Goal: Book appointment/travel/reservation

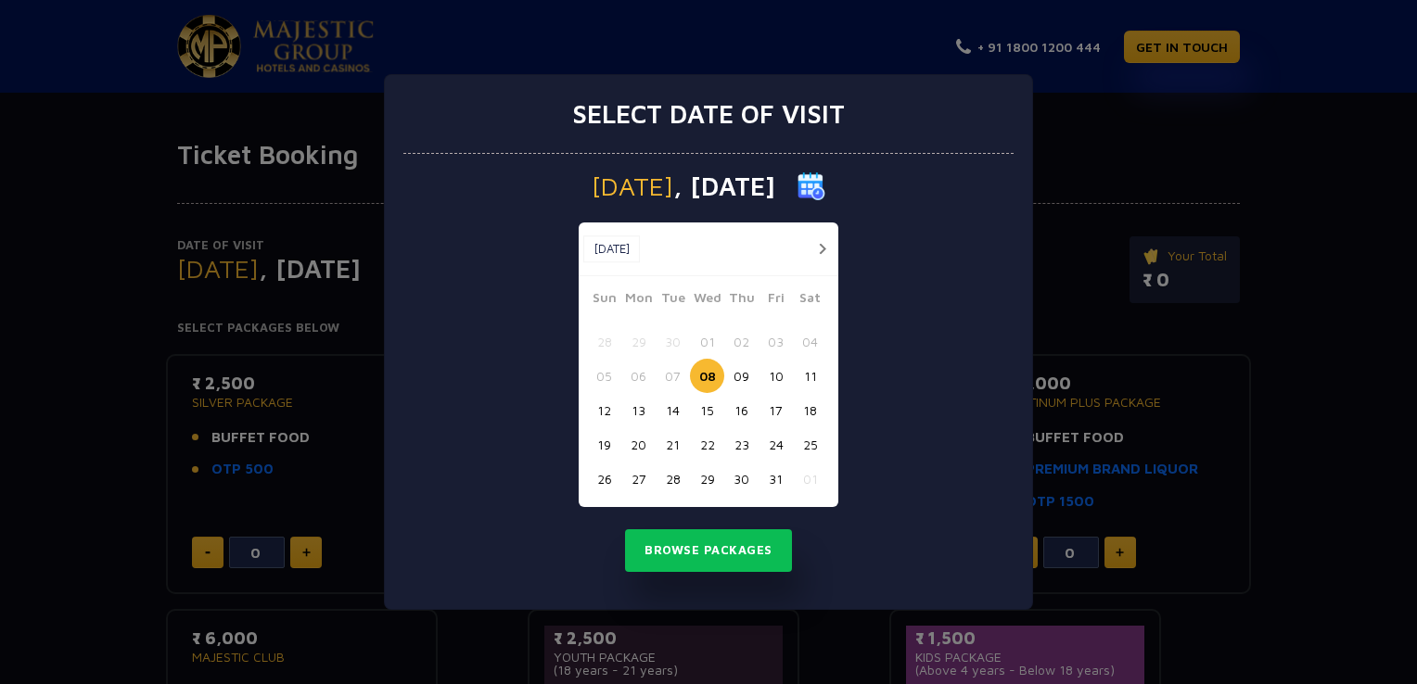
click at [823, 246] on button "button" at bounding box center [821, 248] width 23 height 23
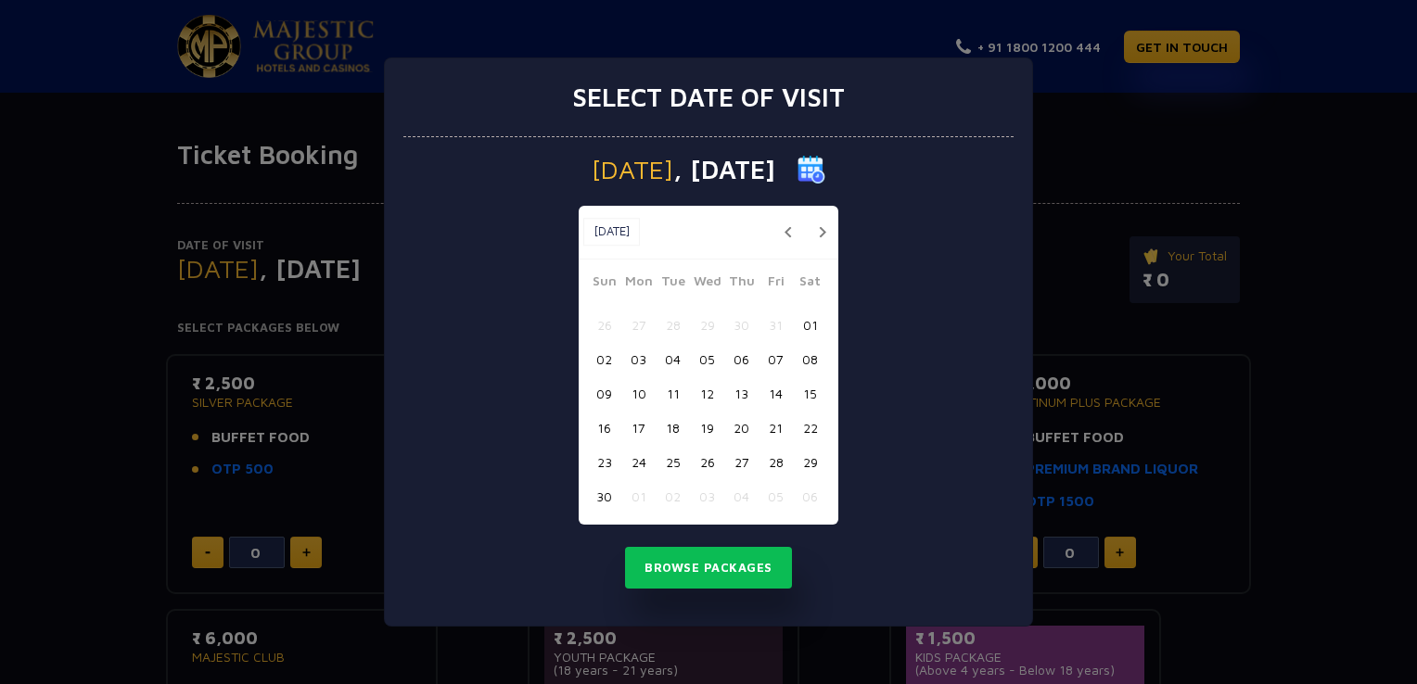
click at [823, 232] on button "button" at bounding box center [821, 232] width 23 height 23
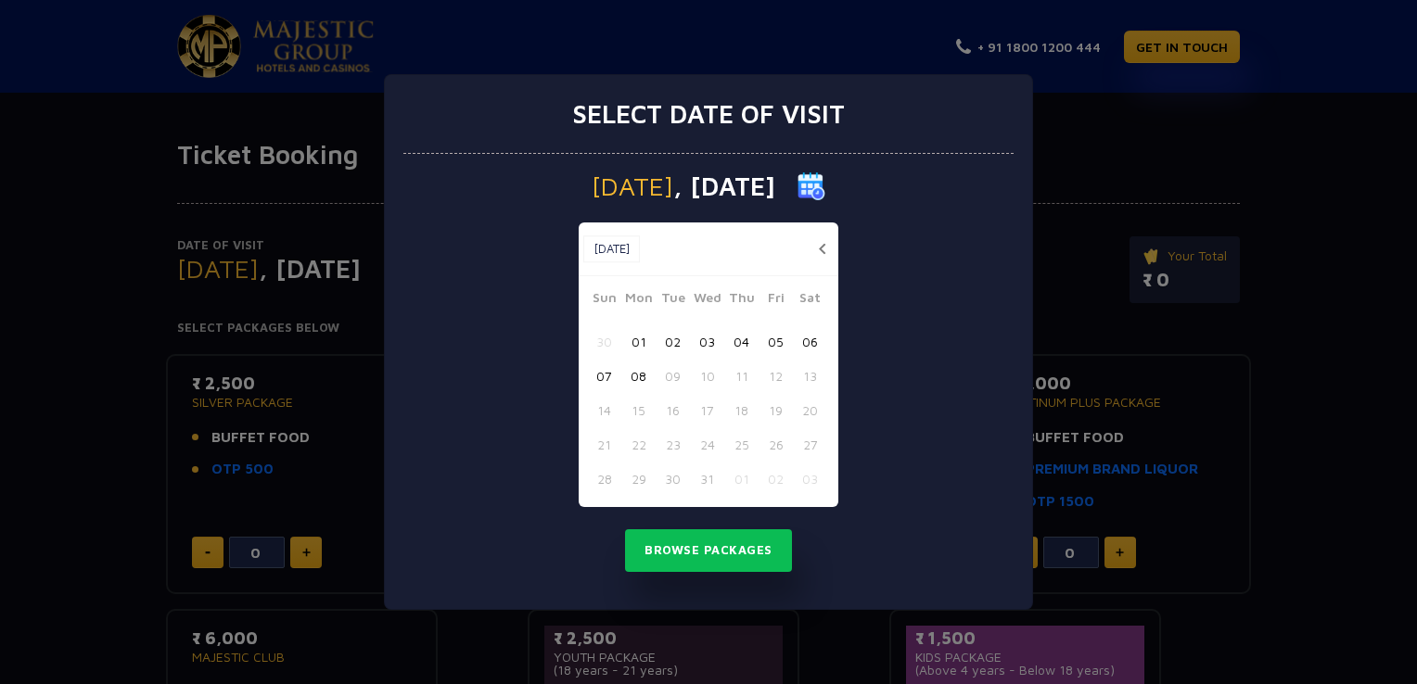
click at [773, 343] on button "05" at bounding box center [775, 342] width 34 height 34
click at [738, 547] on button "Browse Packages" at bounding box center [708, 550] width 167 height 43
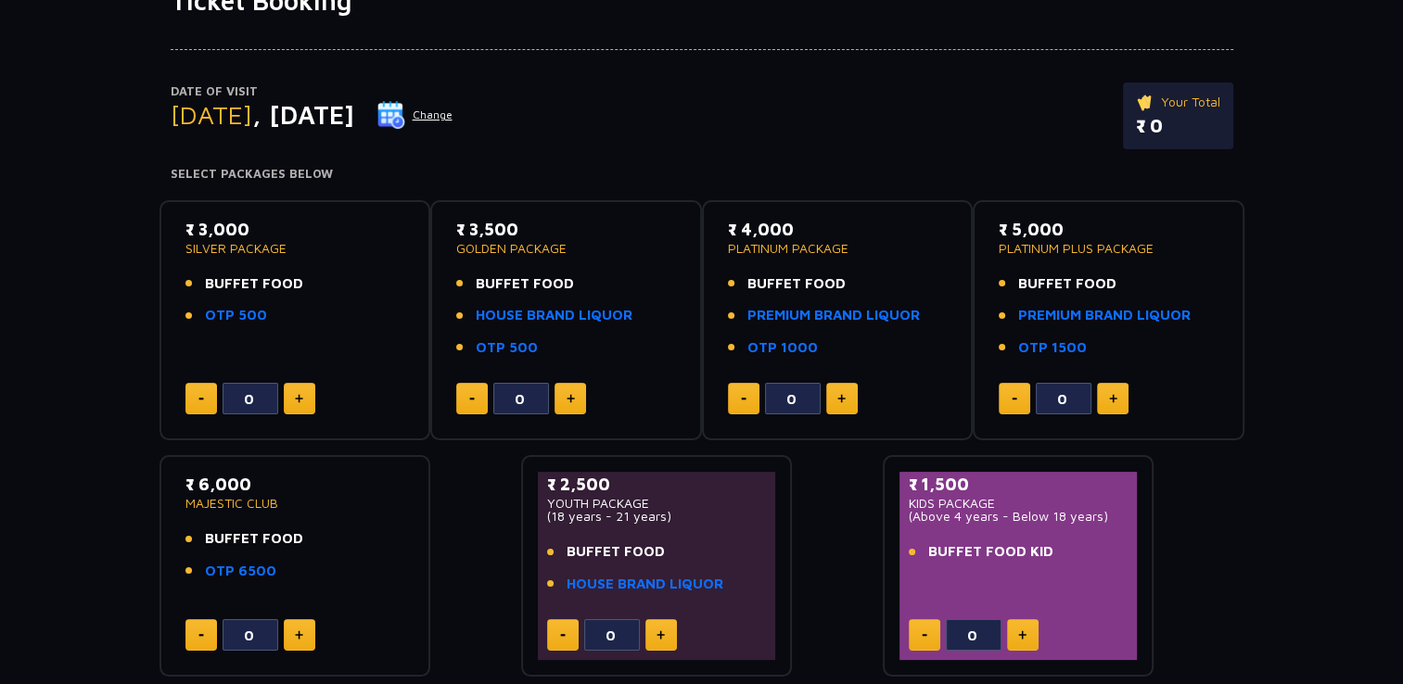
scroll to position [185, 0]
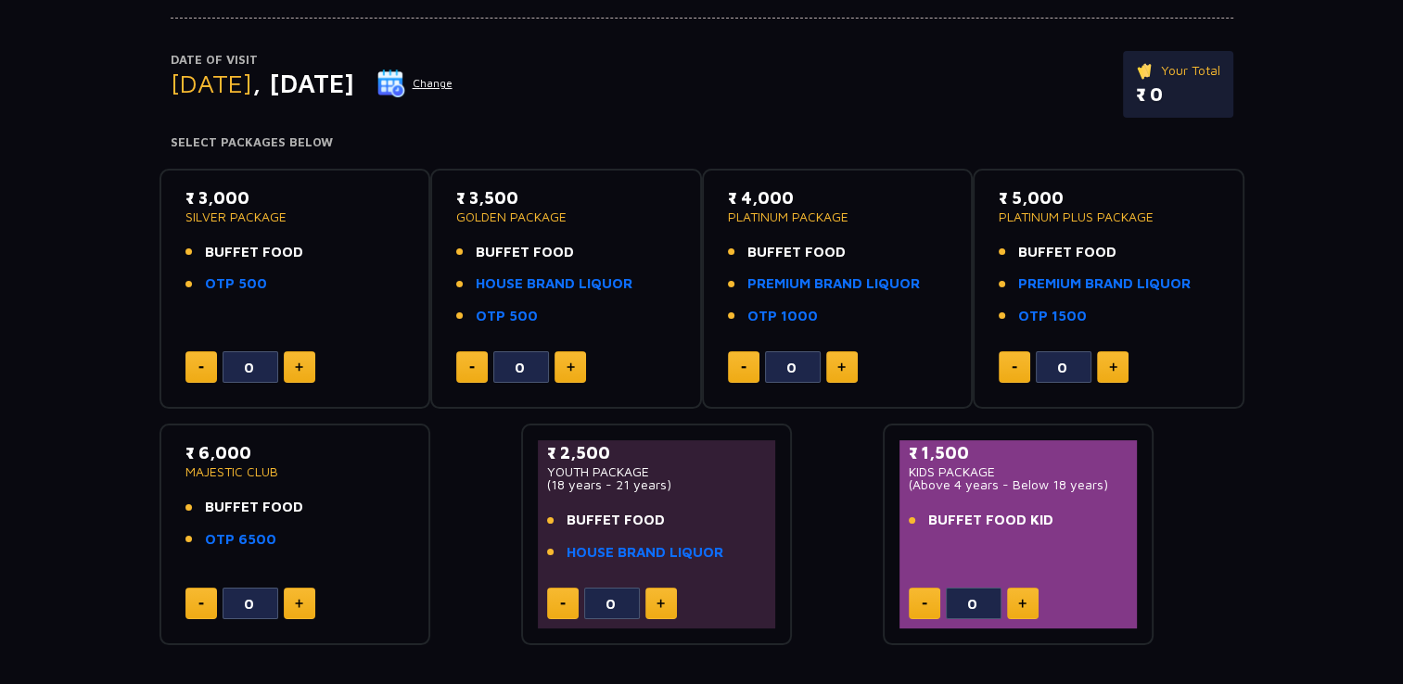
click at [295, 363] on img at bounding box center [299, 367] width 8 height 9
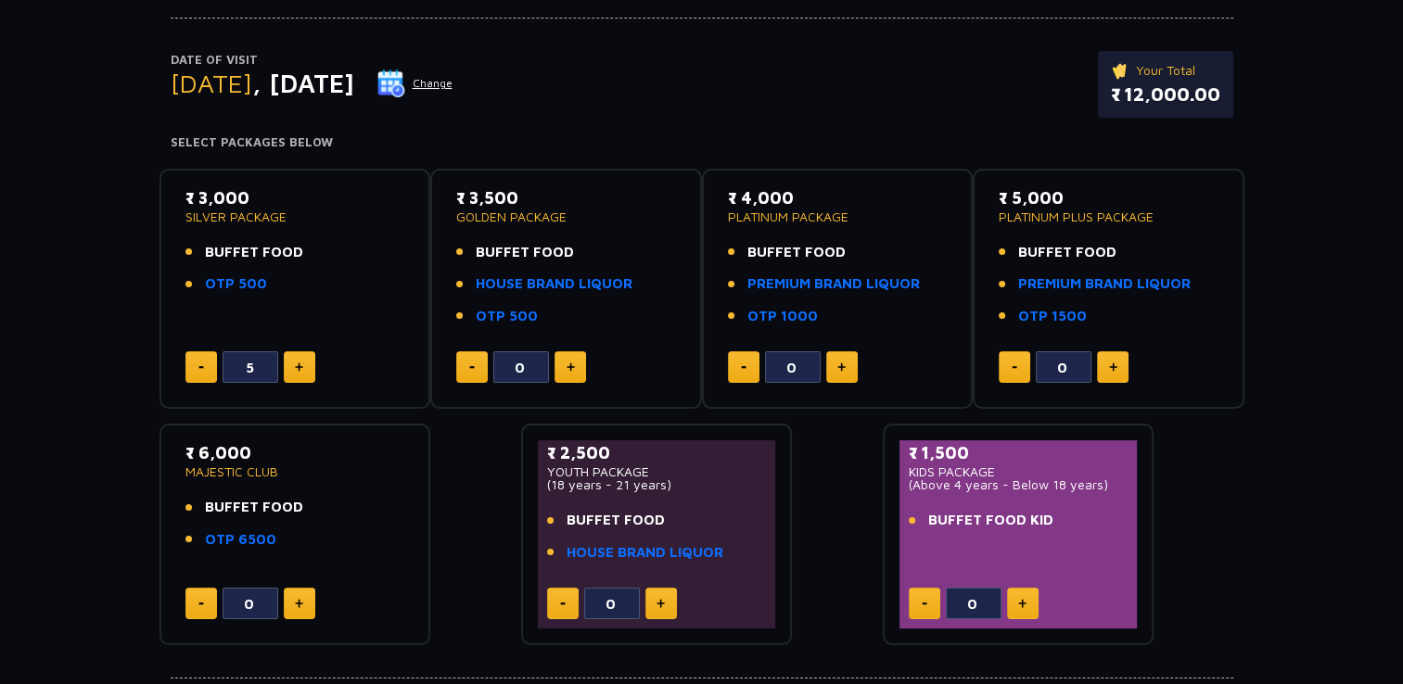
click at [295, 363] on img at bounding box center [299, 367] width 8 height 9
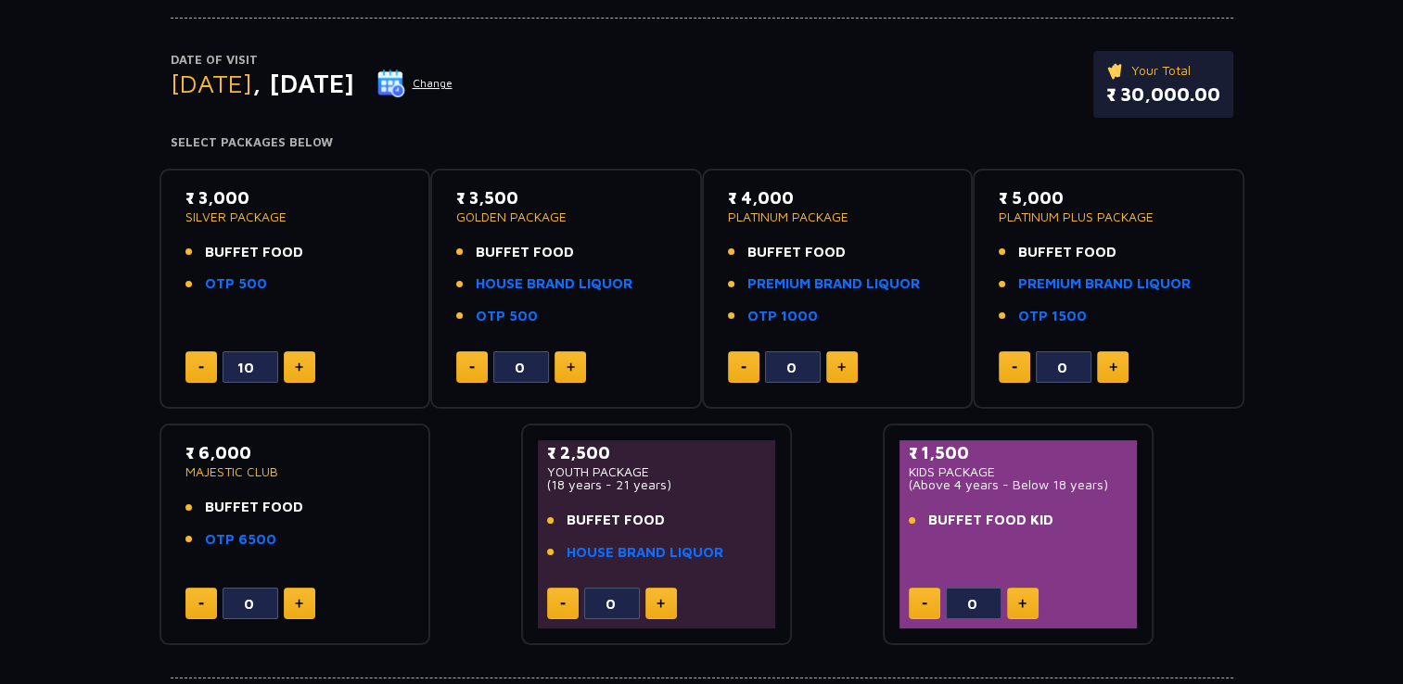
click at [295, 363] on img at bounding box center [299, 367] width 8 height 9
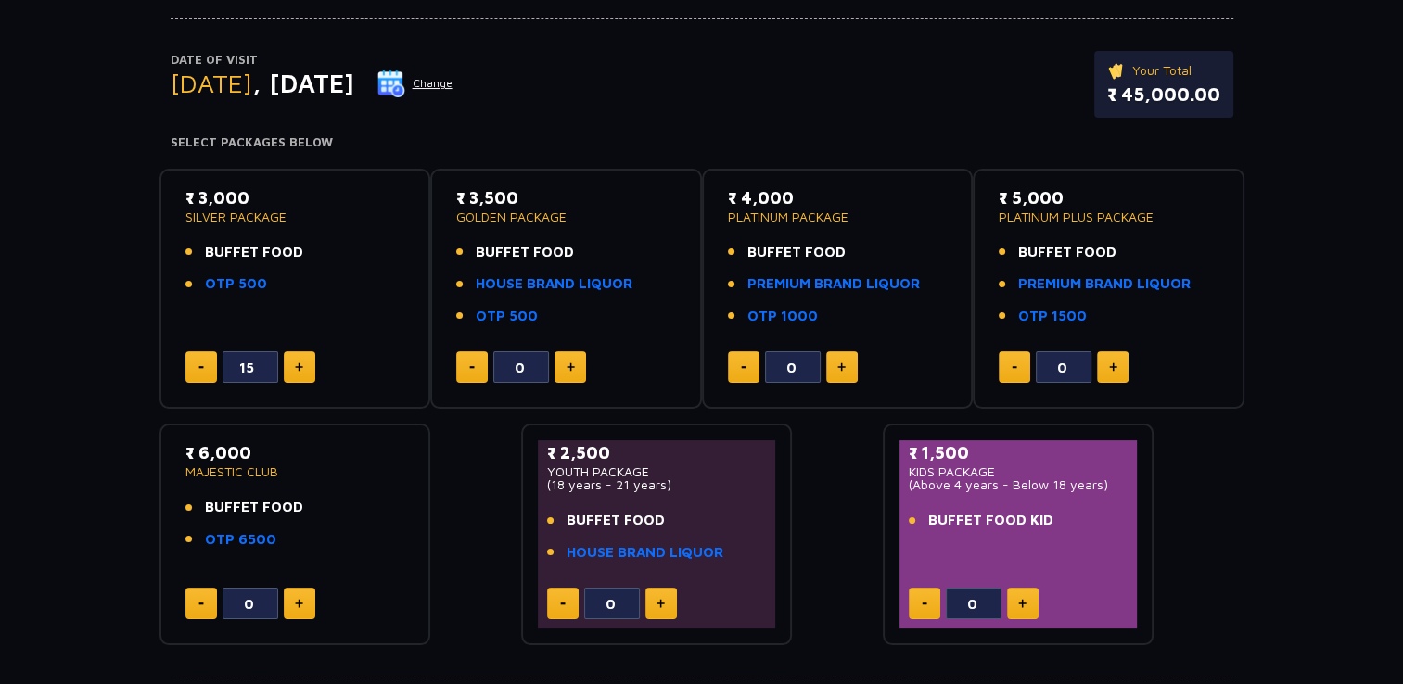
click at [295, 363] on img at bounding box center [299, 367] width 8 height 9
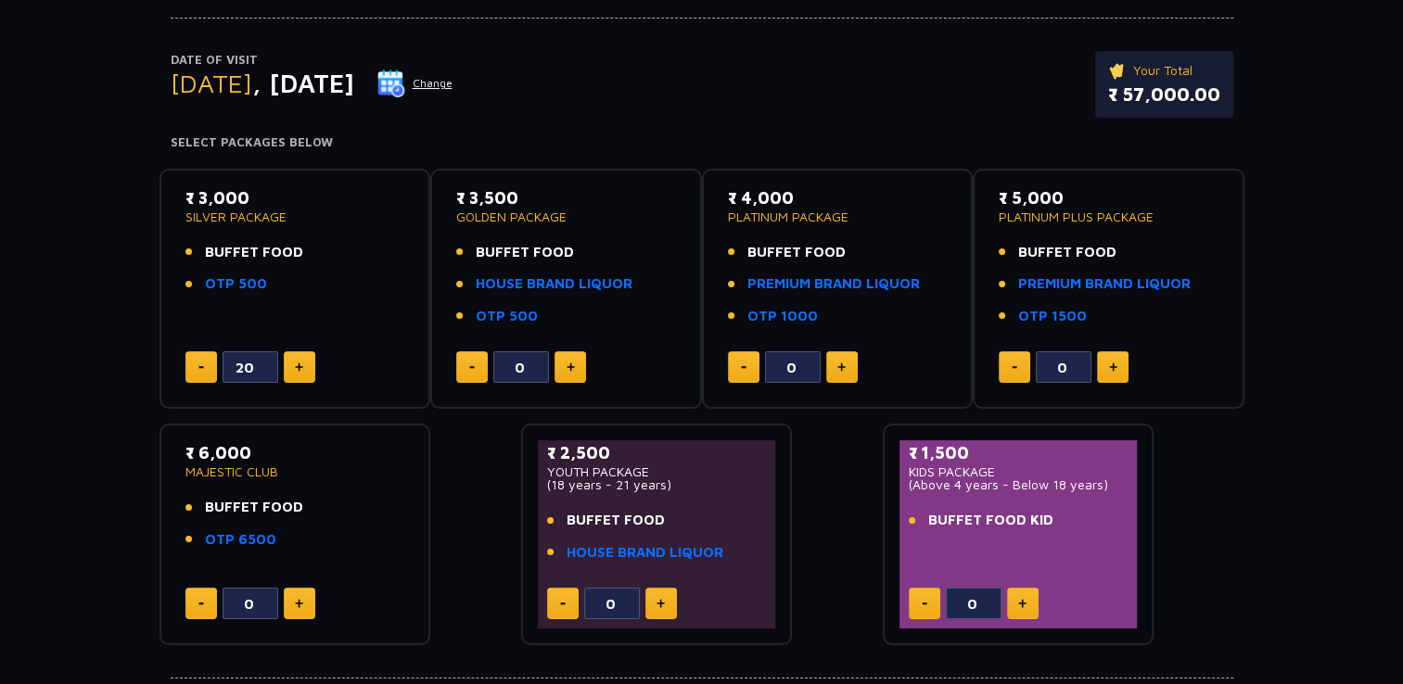
click at [295, 363] on img at bounding box center [299, 367] width 8 height 9
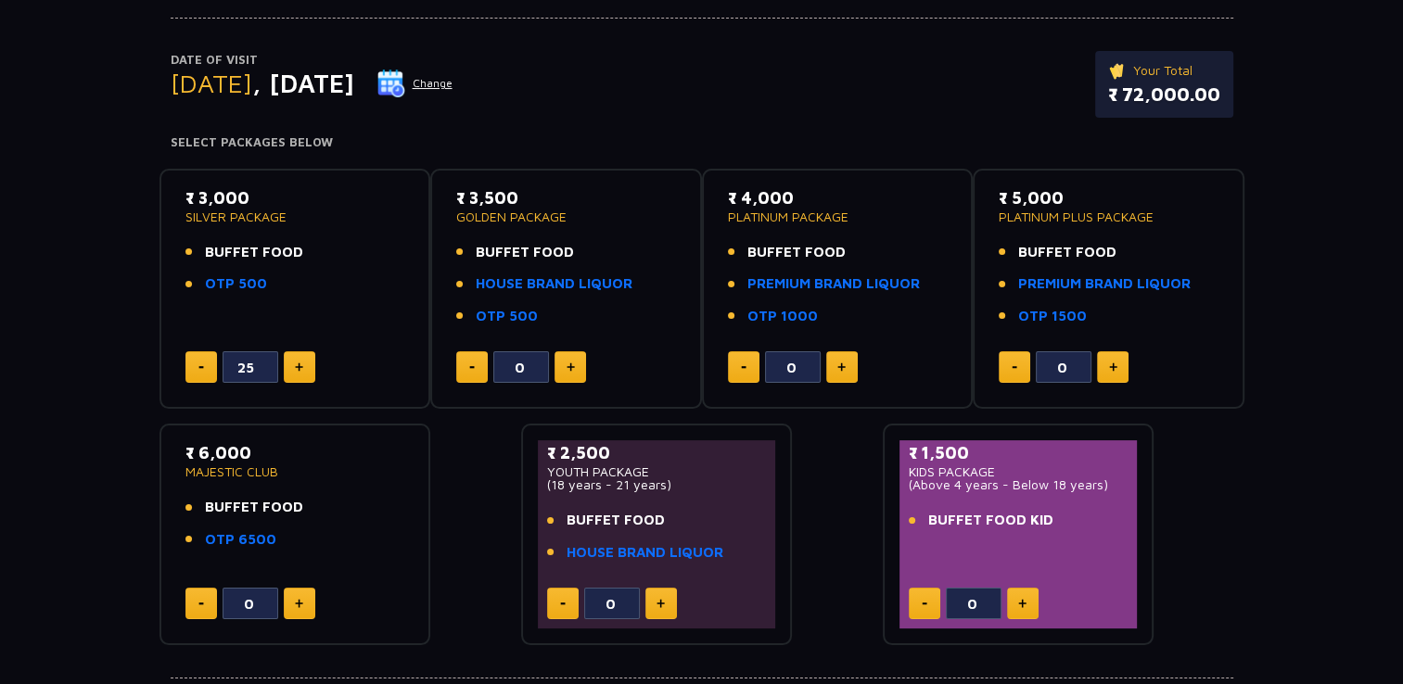
click at [295, 363] on img at bounding box center [299, 367] width 8 height 9
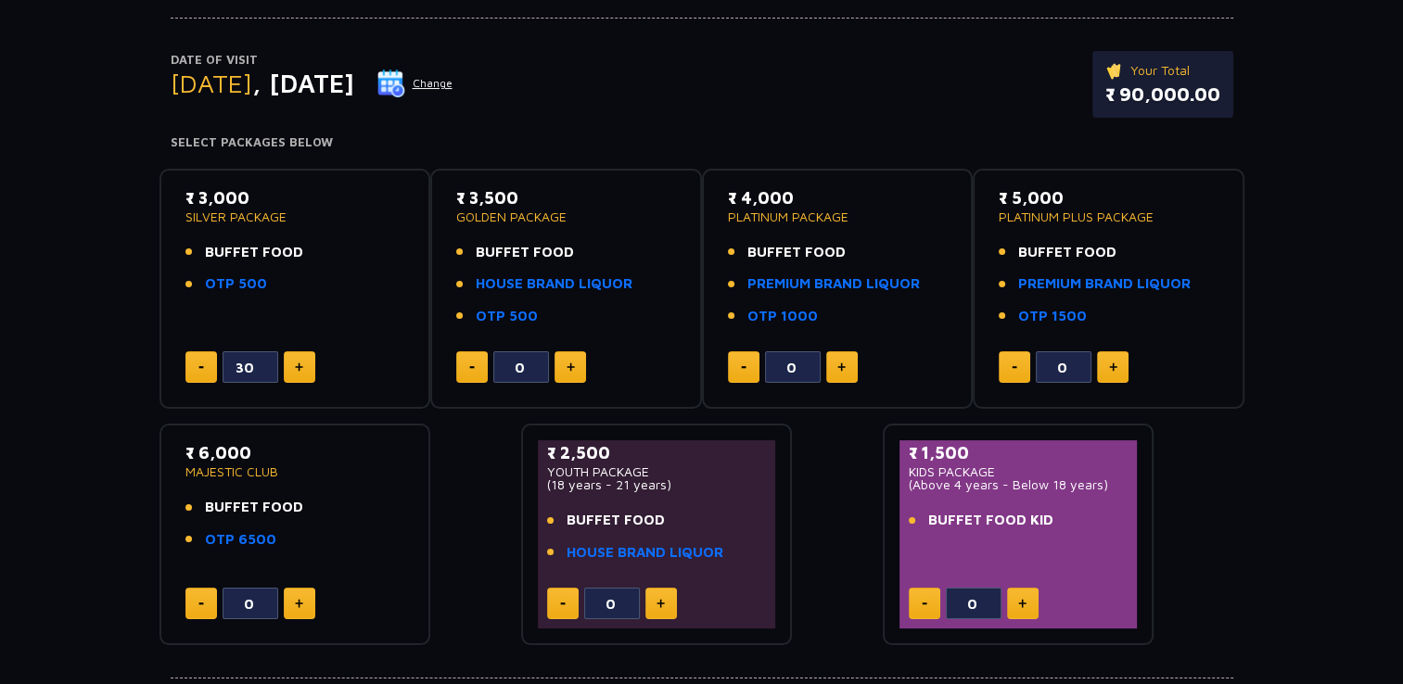
click at [295, 363] on img at bounding box center [299, 367] width 8 height 9
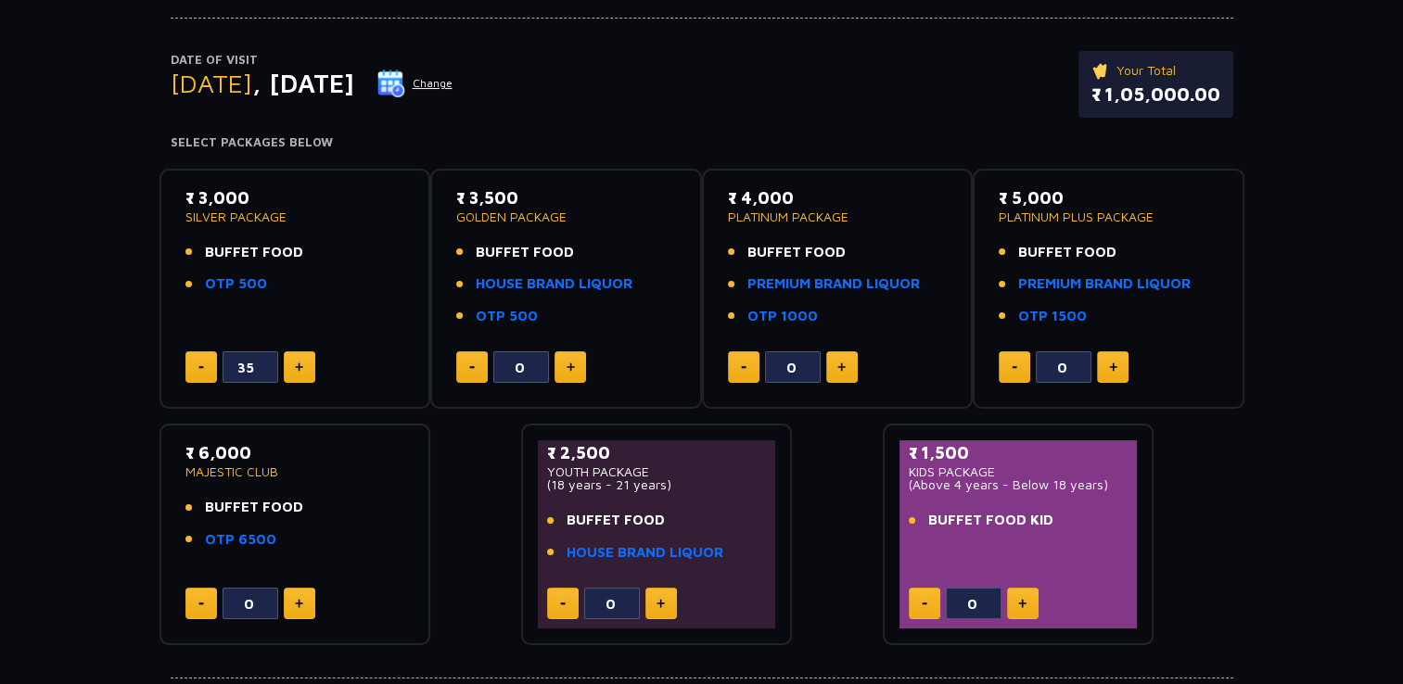
click at [295, 363] on img at bounding box center [299, 367] width 8 height 9
click at [193, 369] on button at bounding box center [201, 367] width 32 height 32
click at [199, 368] on button at bounding box center [201, 367] width 32 height 32
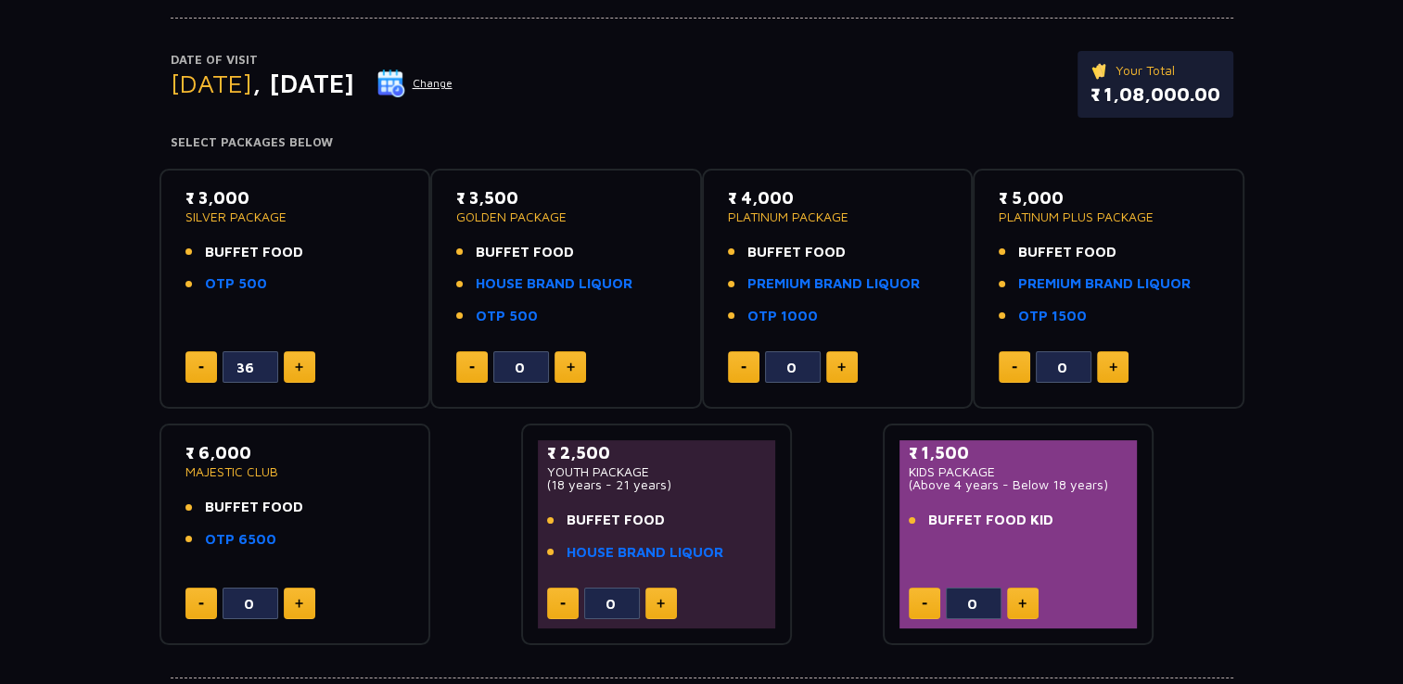
click at [199, 368] on button at bounding box center [201, 367] width 32 height 32
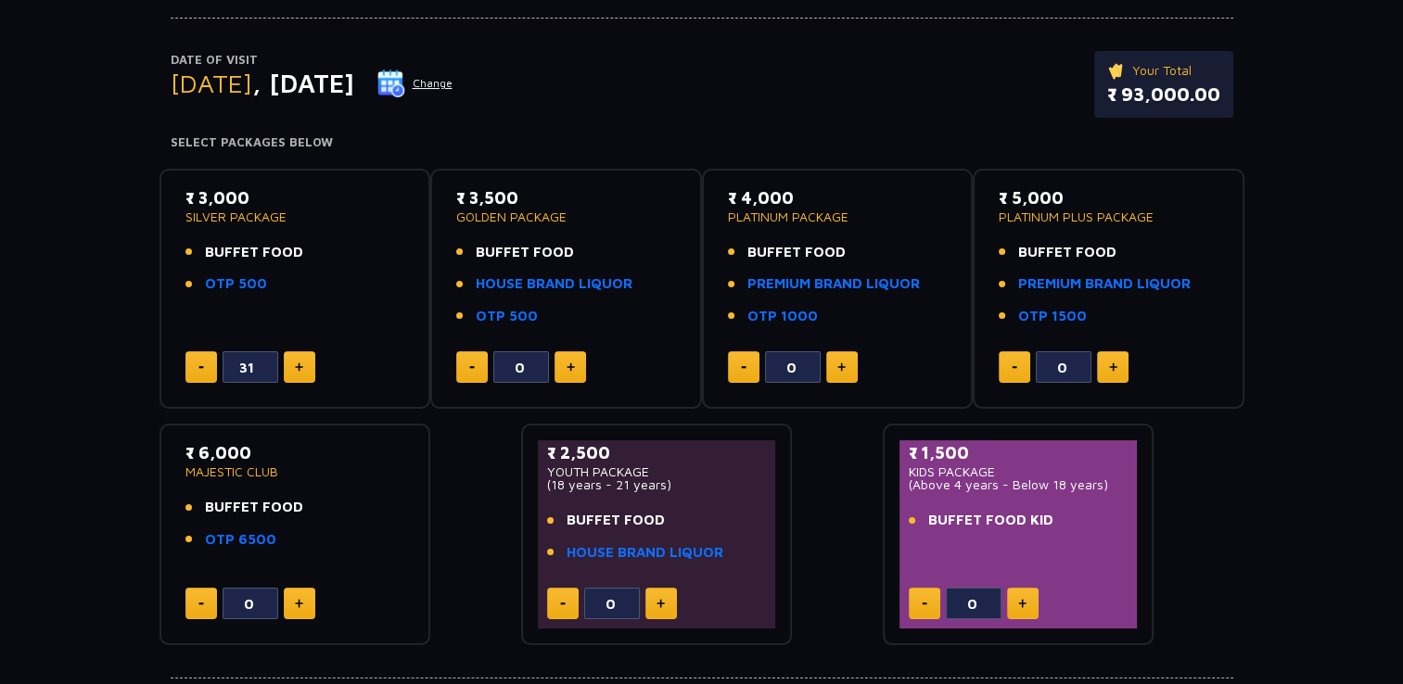
click at [199, 368] on button at bounding box center [201, 367] width 32 height 32
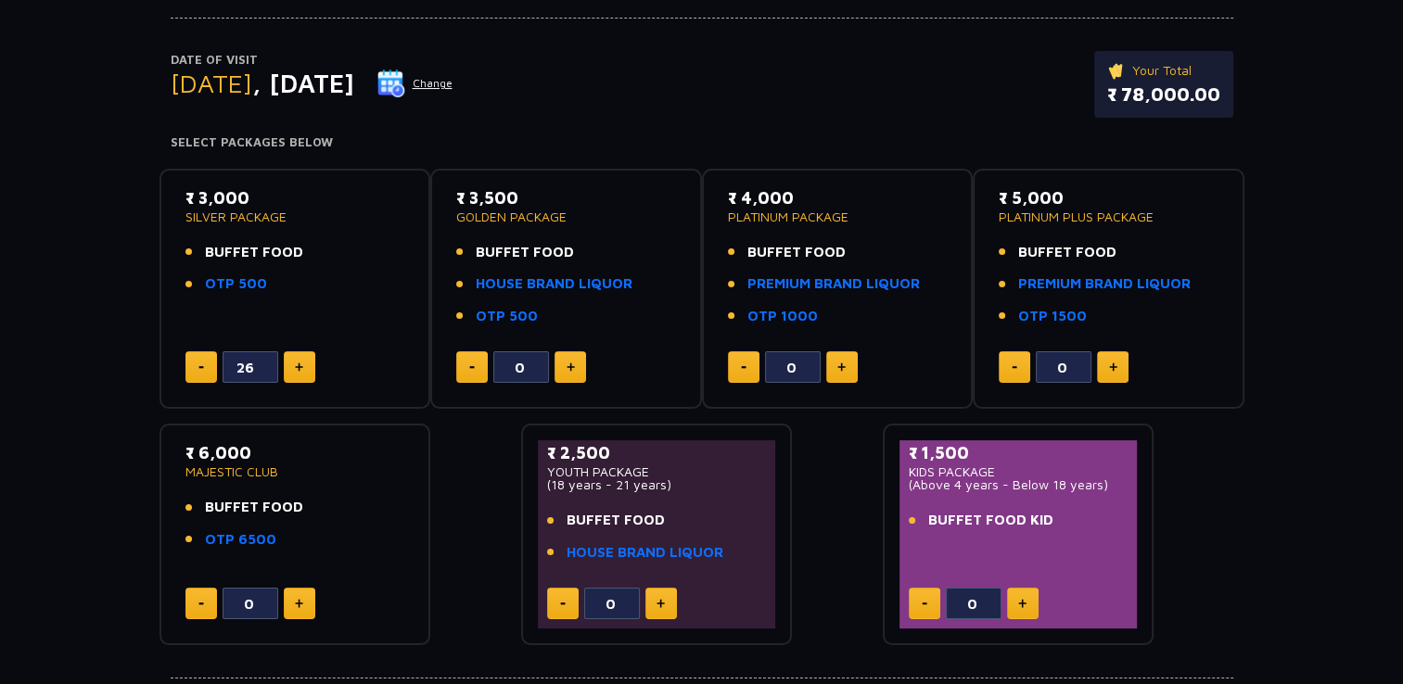
click at [199, 368] on button at bounding box center [201, 367] width 32 height 32
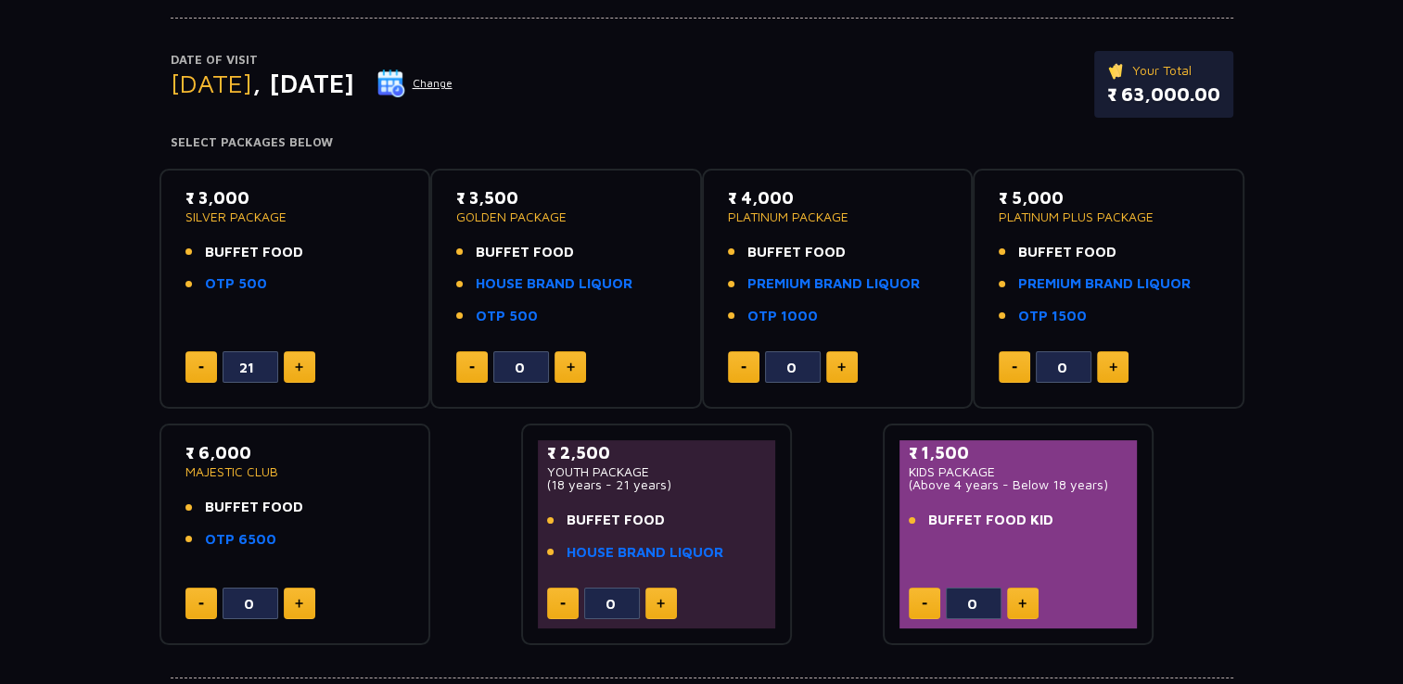
click at [199, 368] on button at bounding box center [201, 367] width 32 height 32
click at [200, 368] on button at bounding box center [201, 367] width 32 height 32
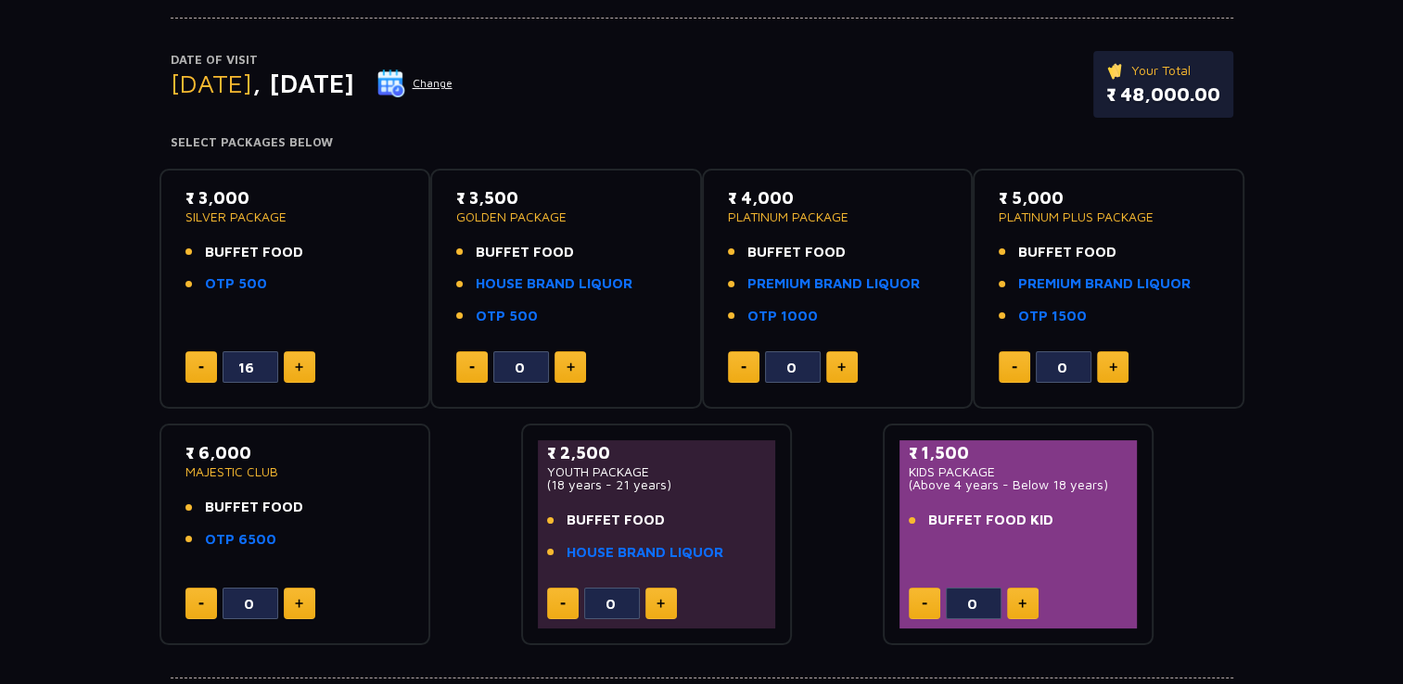
click at [200, 368] on button at bounding box center [201, 367] width 32 height 32
click at [200, 367] on img at bounding box center [201, 367] width 6 height 3
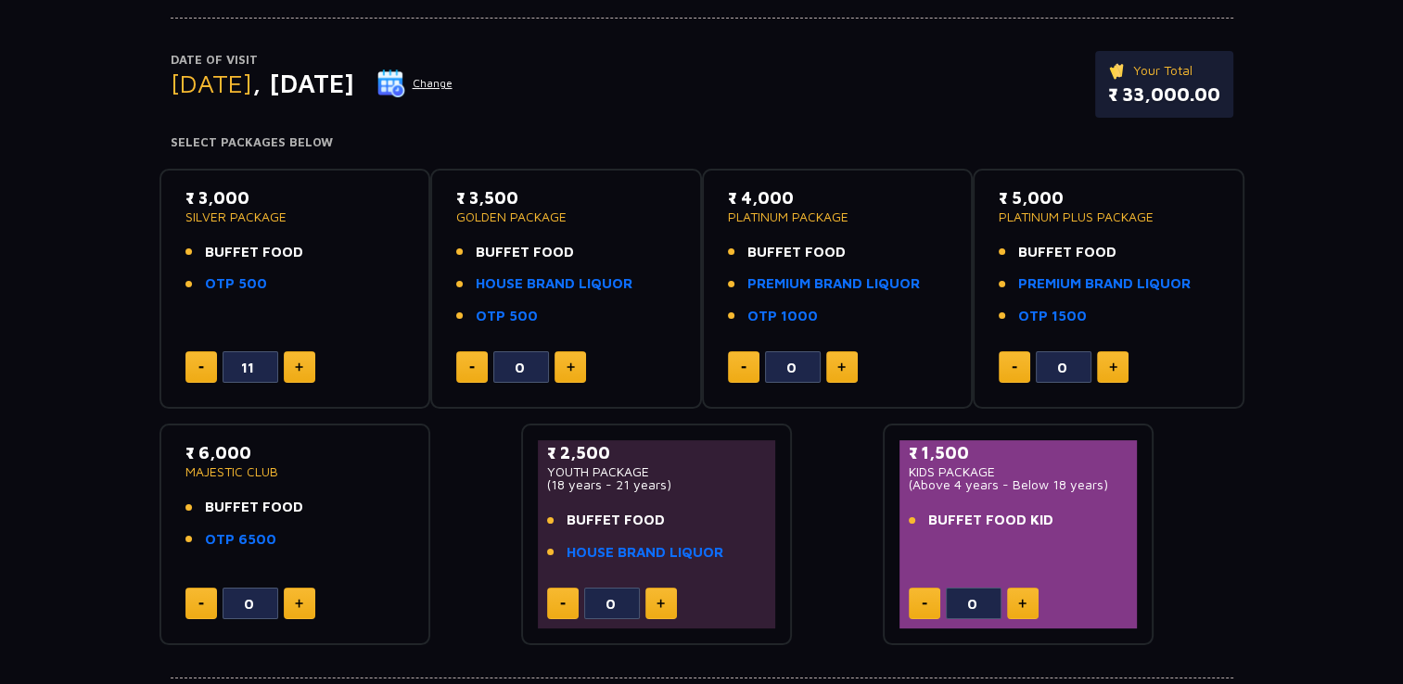
click at [200, 367] on img at bounding box center [201, 367] width 6 height 3
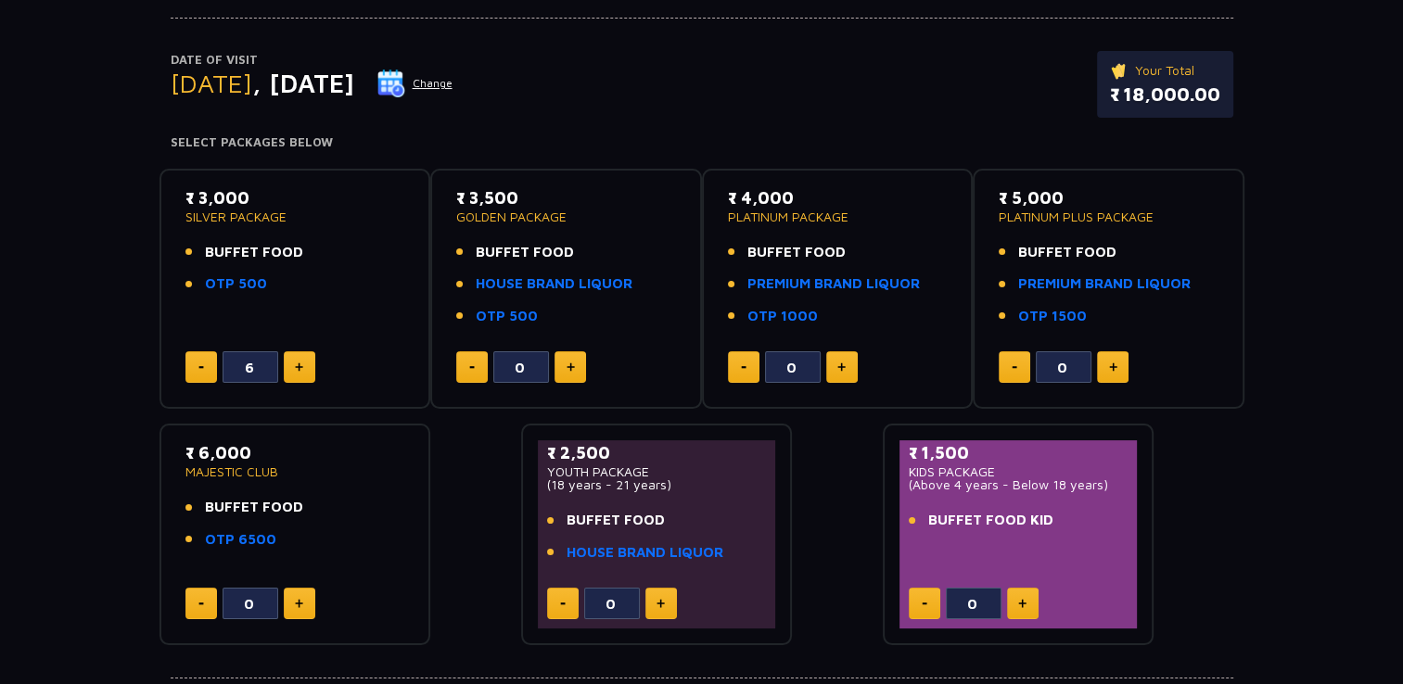
click at [200, 367] on img at bounding box center [201, 367] width 6 height 3
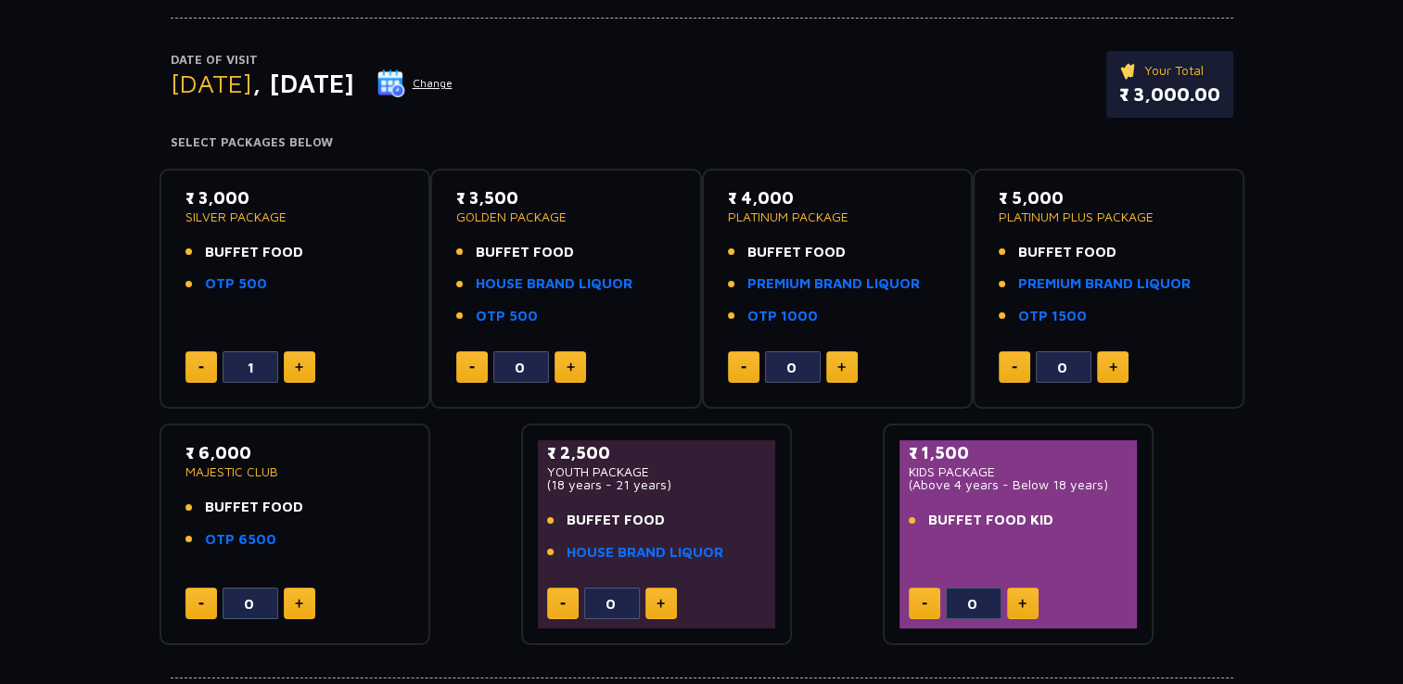
click at [200, 367] on img at bounding box center [201, 367] width 6 height 3
type input "0"
click at [200, 367] on img at bounding box center [201, 367] width 6 height 3
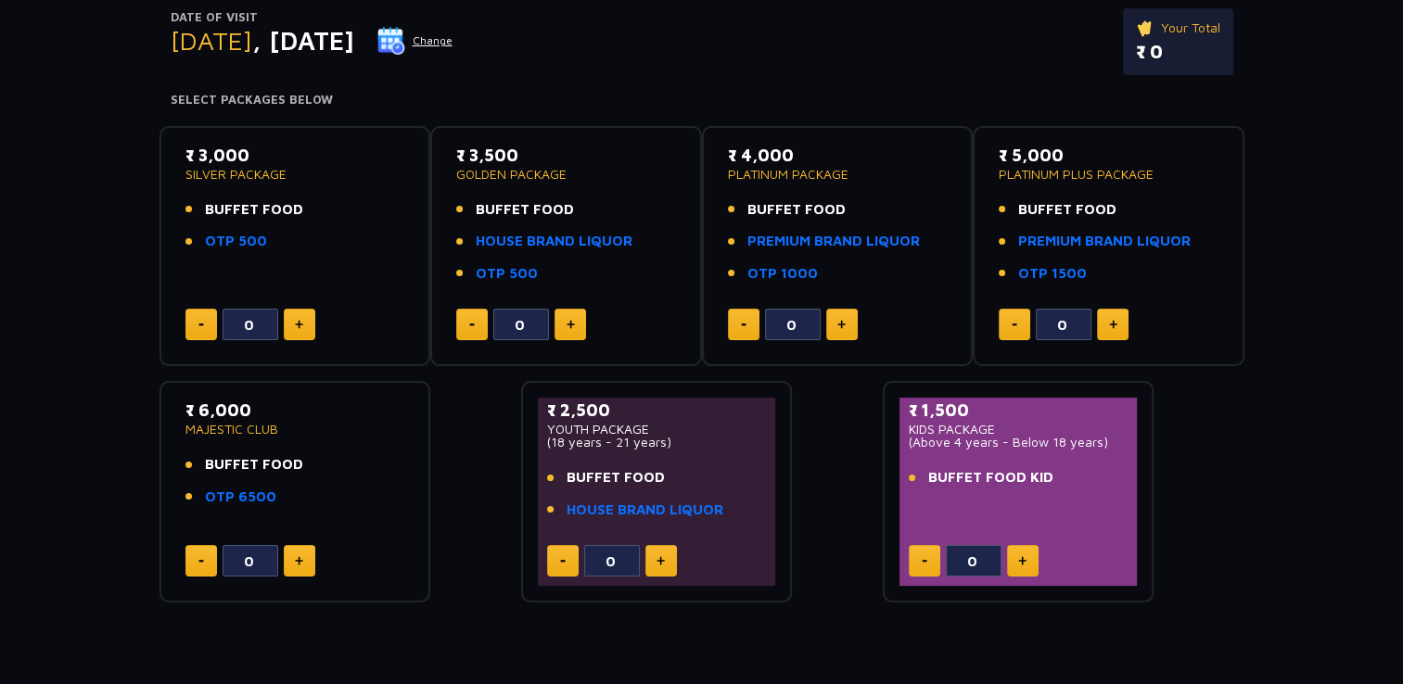
scroll to position [0, 0]
